Goal: Task Accomplishment & Management: Complete application form

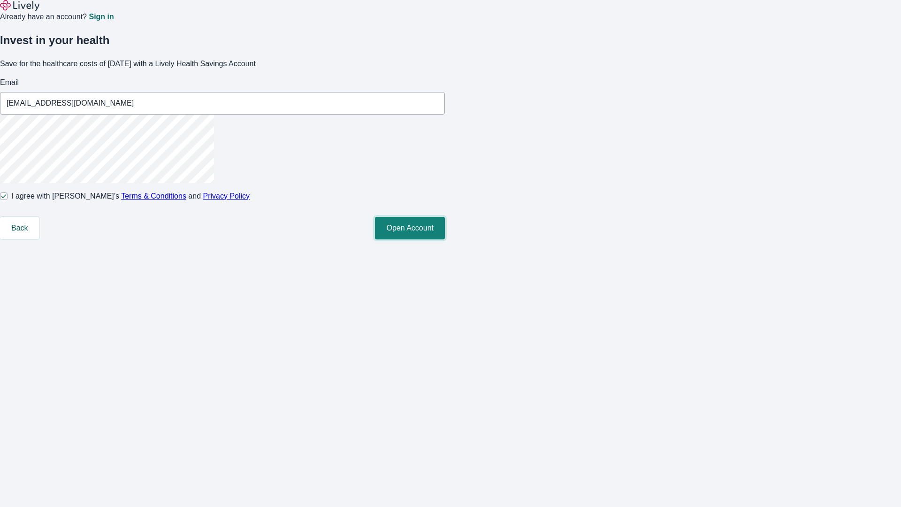
click at [445, 239] on button "Open Account" at bounding box center [410, 228] width 70 height 23
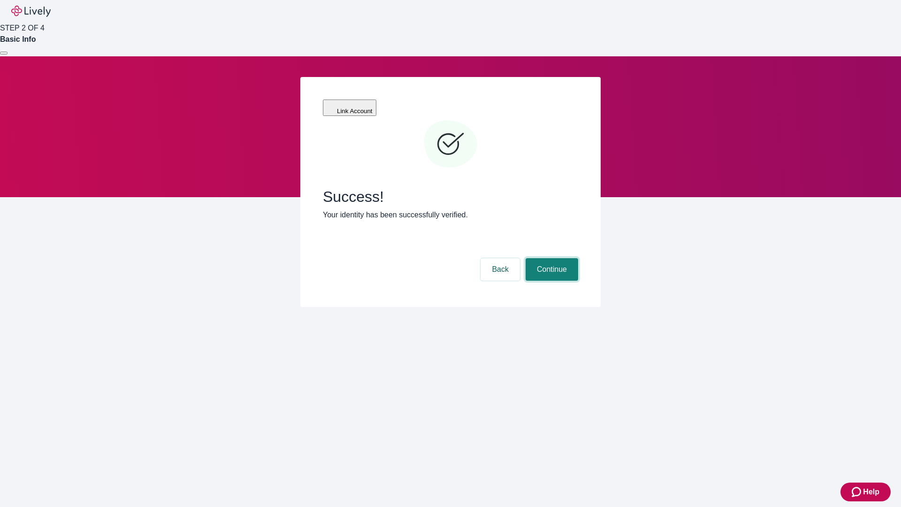
click at [551, 258] on button "Continue" at bounding box center [552, 269] width 53 height 23
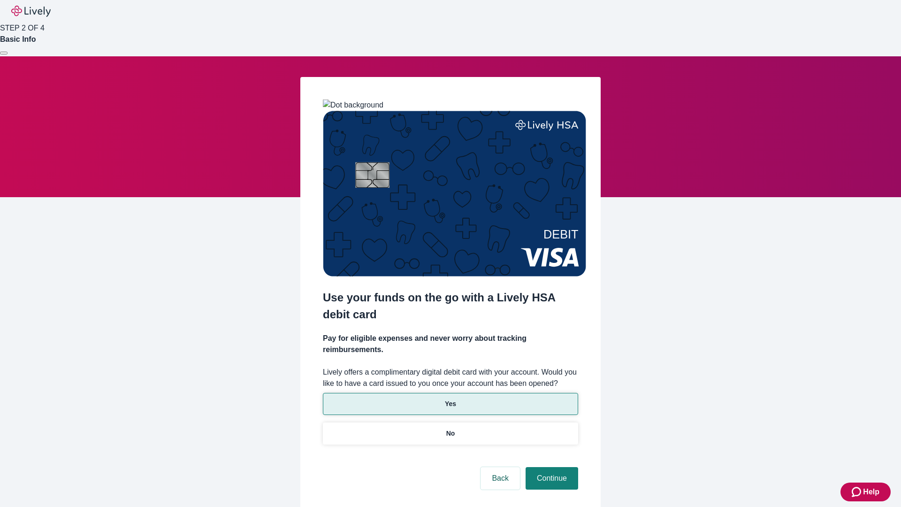
click at [450, 399] on p "Yes" at bounding box center [450, 404] width 11 height 10
click at [551, 467] on button "Continue" at bounding box center [552, 478] width 53 height 23
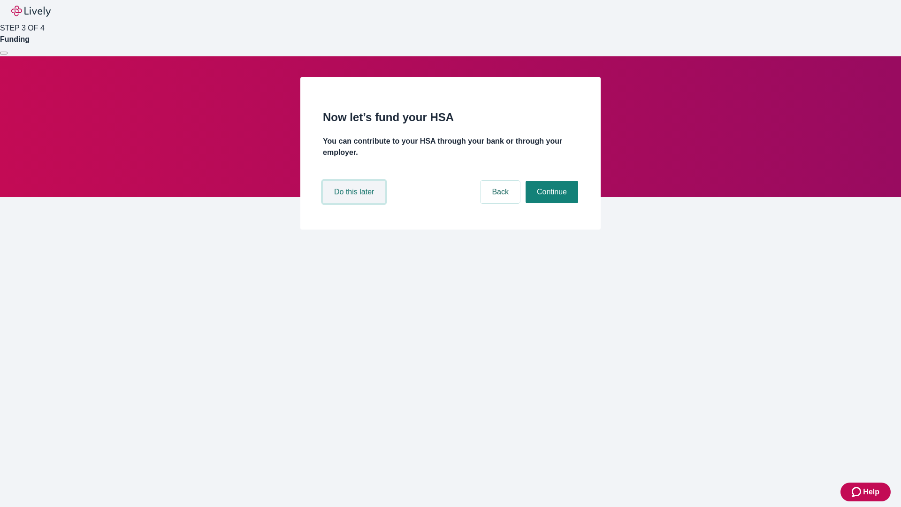
click at [355, 203] on button "Do this later" at bounding box center [354, 192] width 62 height 23
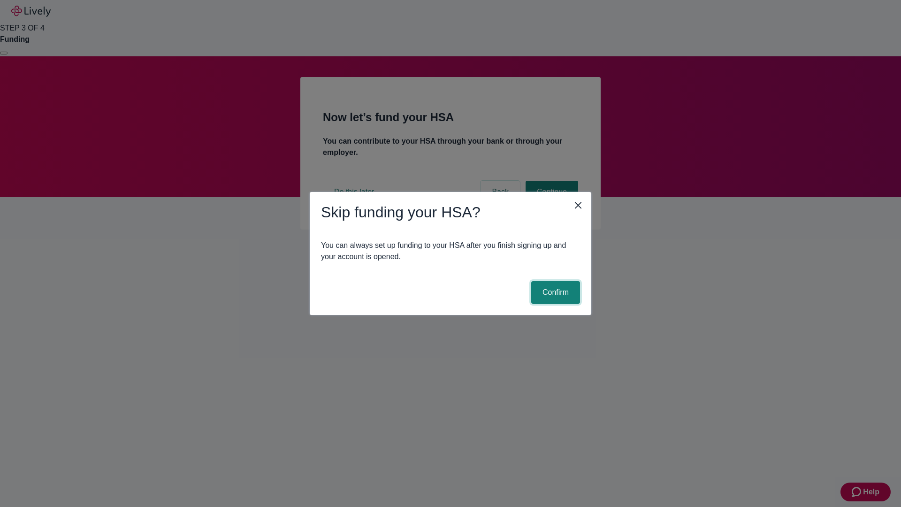
click at [554, 292] on button "Confirm" at bounding box center [555, 292] width 49 height 23
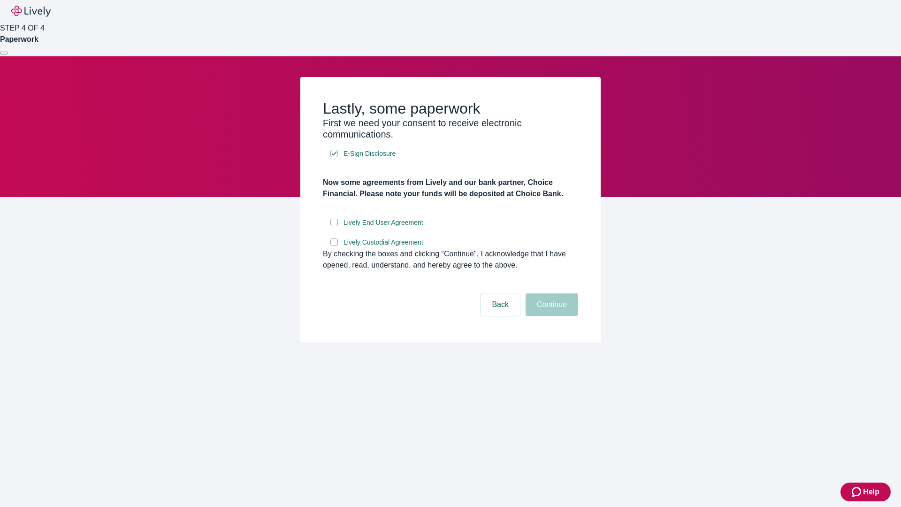
click at [334, 226] on input "Lively End User Agreement" at bounding box center [334, 223] width 8 height 8
checkbox input "true"
click at [334, 246] on input "Lively Custodial Agreement" at bounding box center [334, 242] width 8 height 8
checkbox input "true"
click at [551, 316] on button "Continue" at bounding box center [552, 304] width 53 height 23
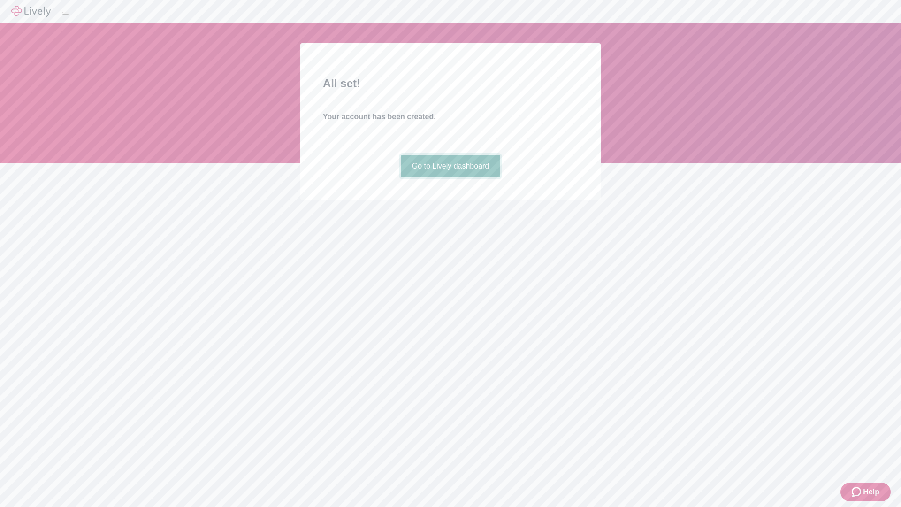
click at [450, 177] on link "Go to Lively dashboard" at bounding box center [451, 166] width 100 height 23
